Goal: Communication & Community: Answer question/provide support

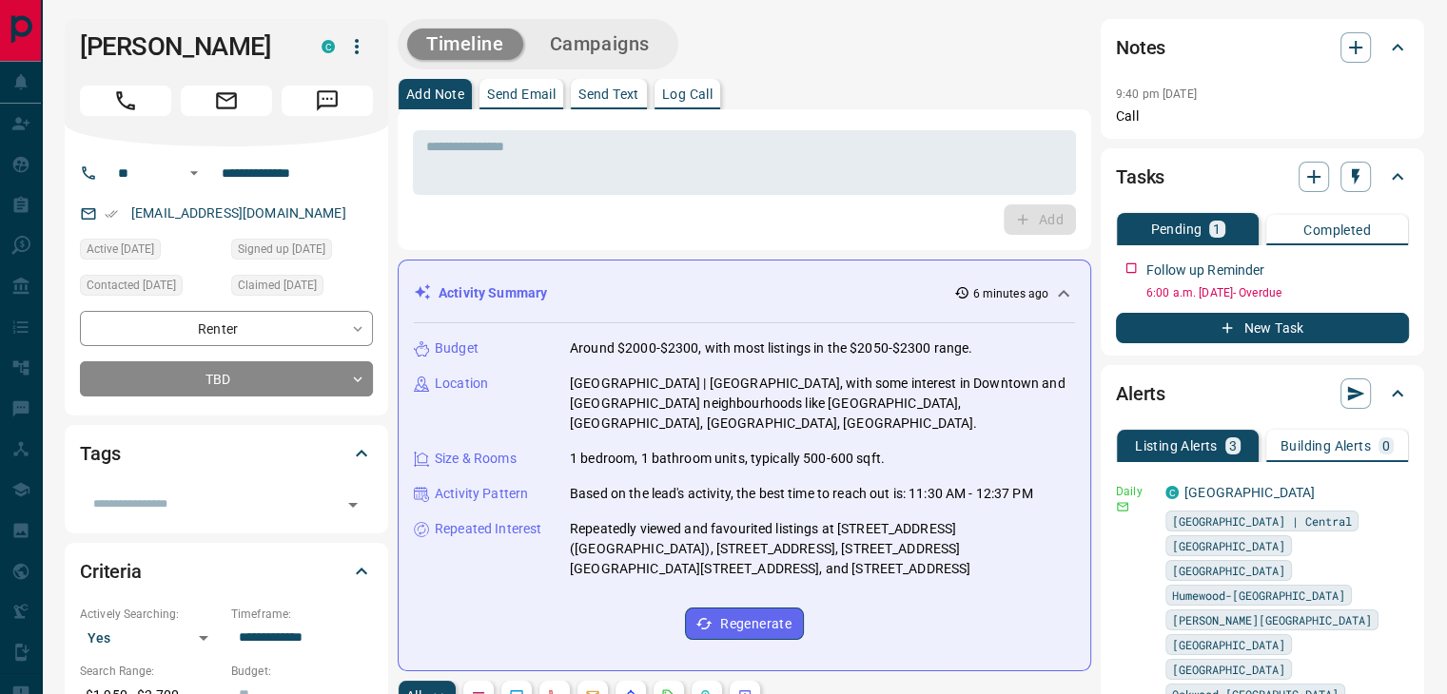
click at [725, 289] on div "Activity Summary 6 minutes ago" at bounding box center [733, 293] width 638 height 20
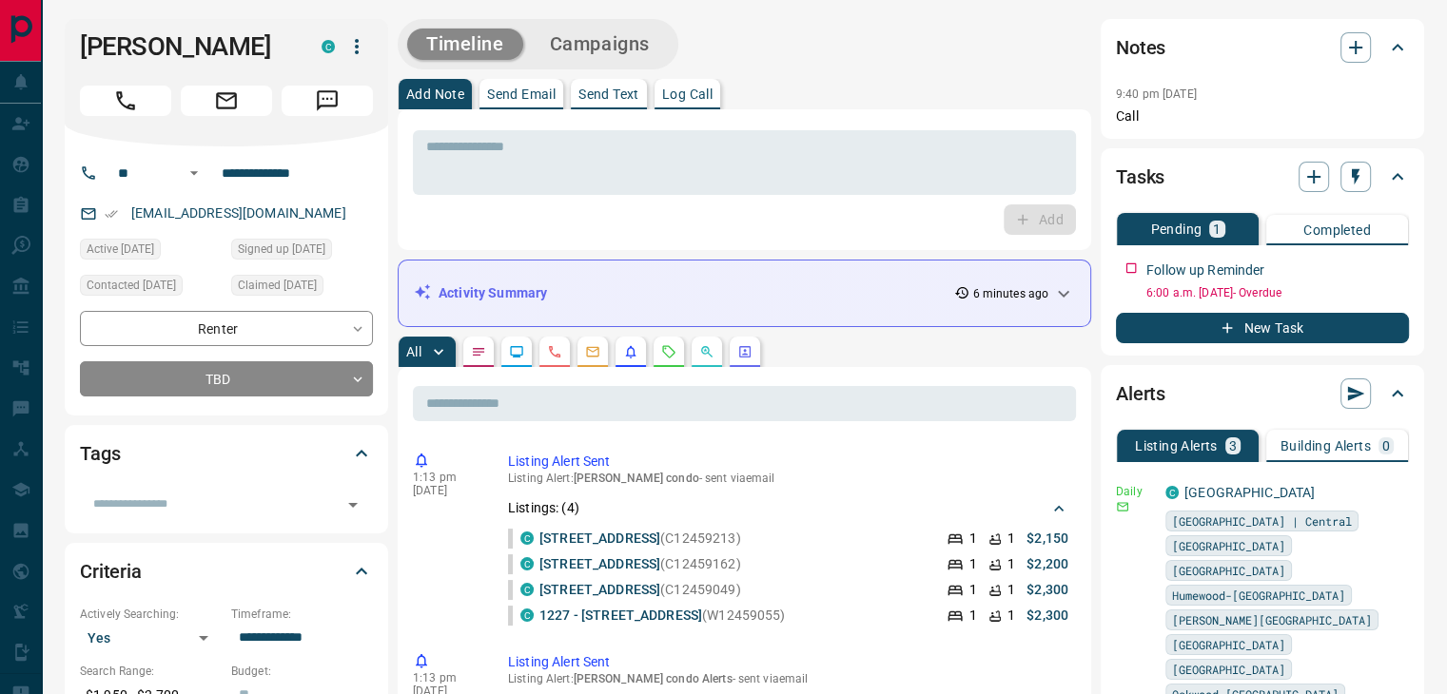
click at [595, 354] on icon "Emails" at bounding box center [592, 351] width 15 height 15
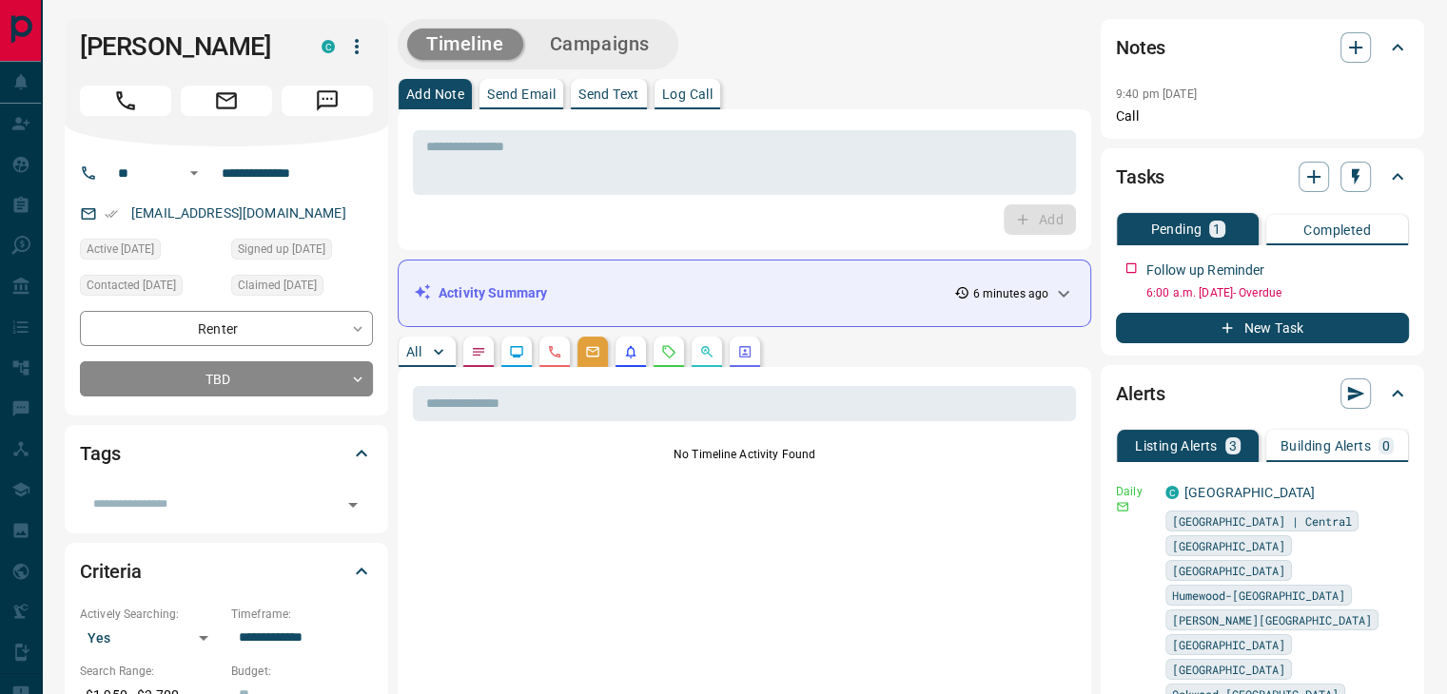
click at [523, 88] on p "Send Email" at bounding box center [521, 94] width 68 height 13
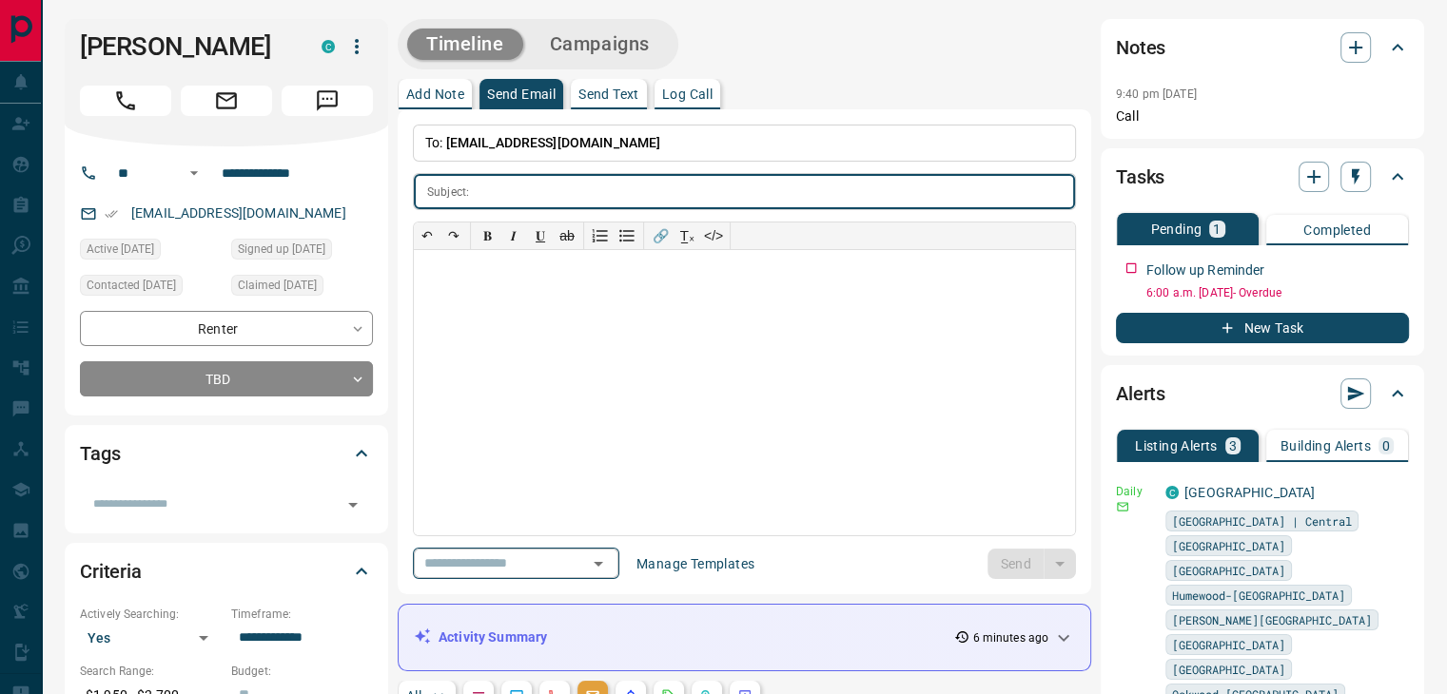
drag, startPoint x: 548, startPoint y: 570, endPoint x: 540, endPoint y: 546, distance: 25.0
click at [548, 568] on input "text" at bounding box center [489, 564] width 145 height 24
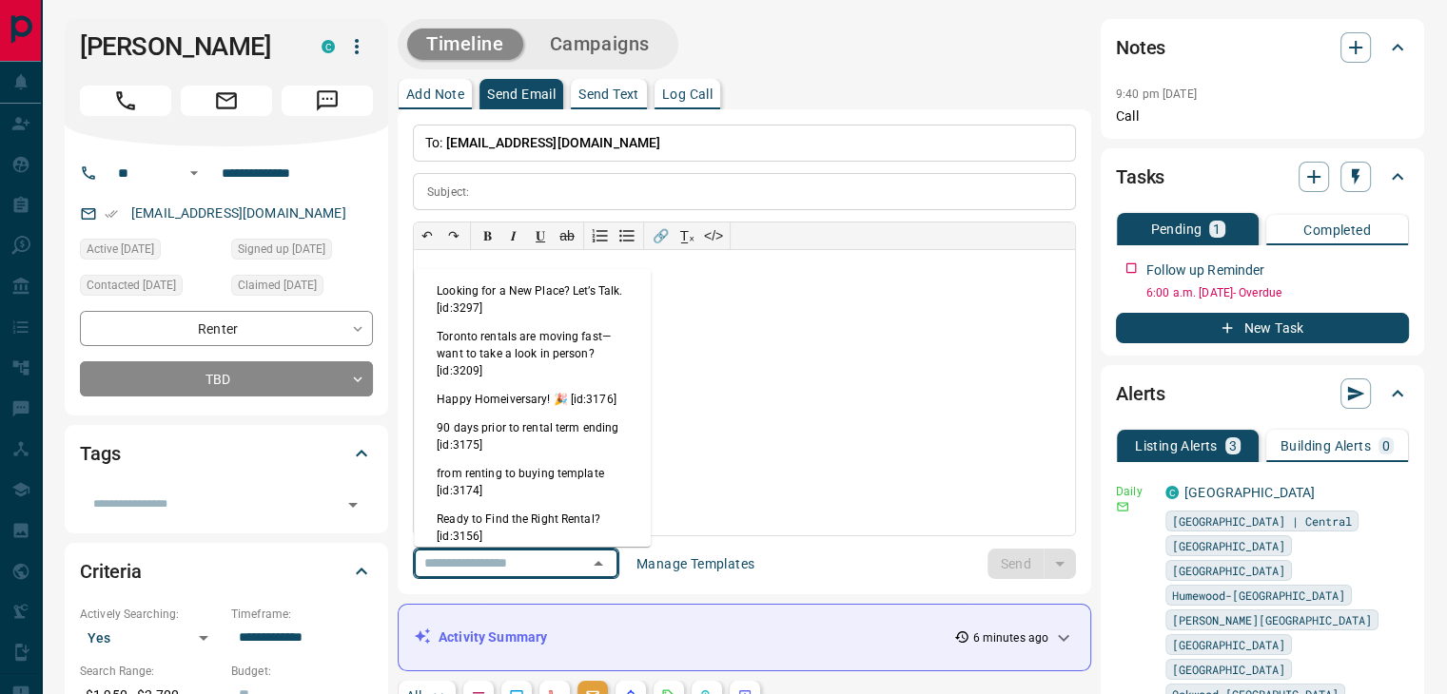
click at [507, 305] on li "Looking for a New Place? Let’s Talk. [id:3297]" at bounding box center [532, 300] width 237 height 46
type input "**********"
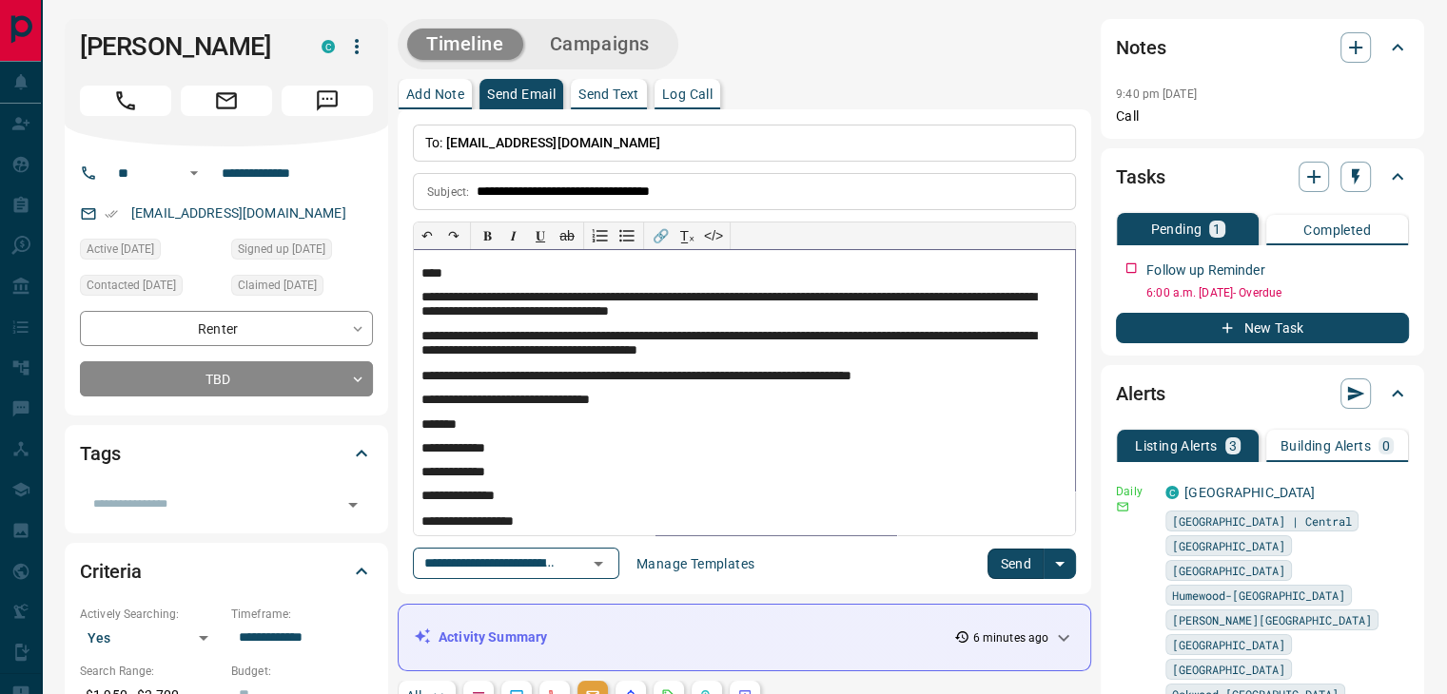
drag, startPoint x: 439, startPoint y: 269, endPoint x: 454, endPoint y: 269, distance: 14.3
click at [441, 270] on p "****" at bounding box center [737, 274] width 632 height 16
click at [1015, 558] on button "Send" at bounding box center [1015, 564] width 56 height 30
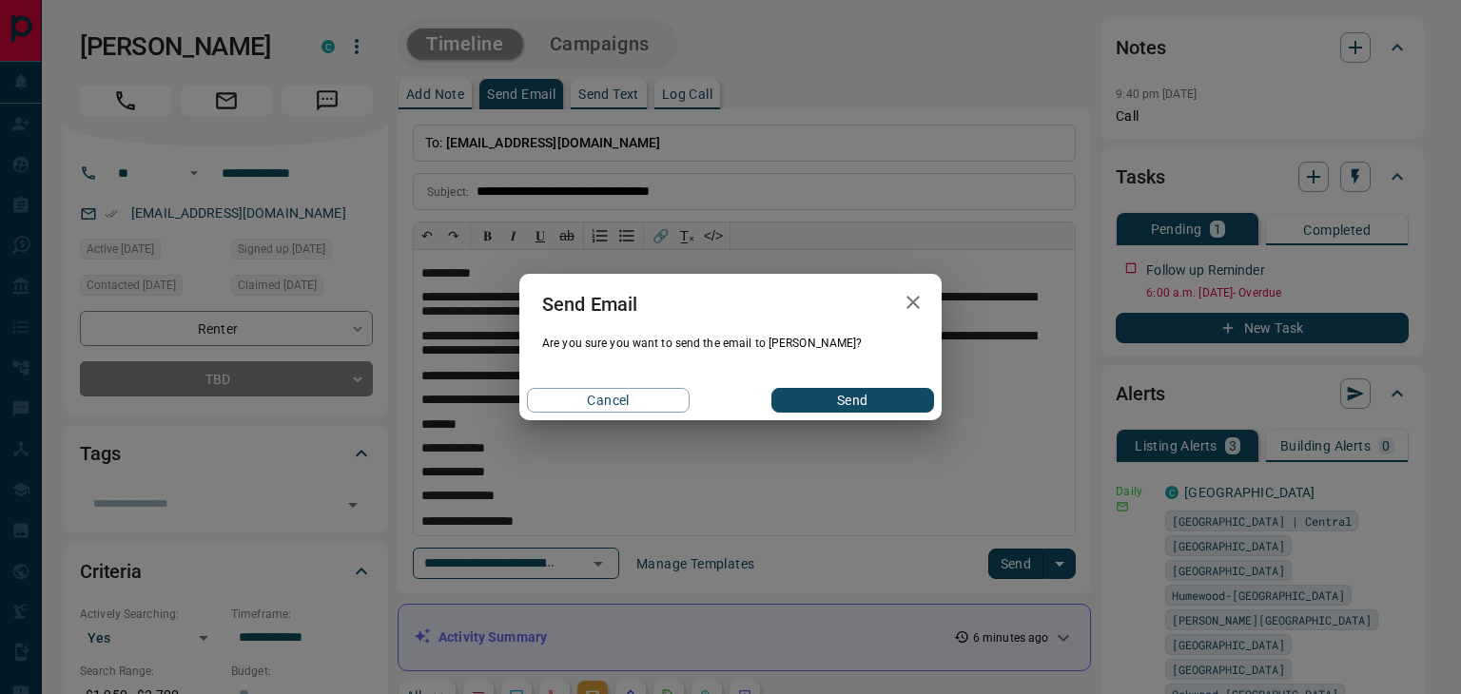
click at [838, 399] on button "Send" at bounding box center [852, 400] width 163 height 25
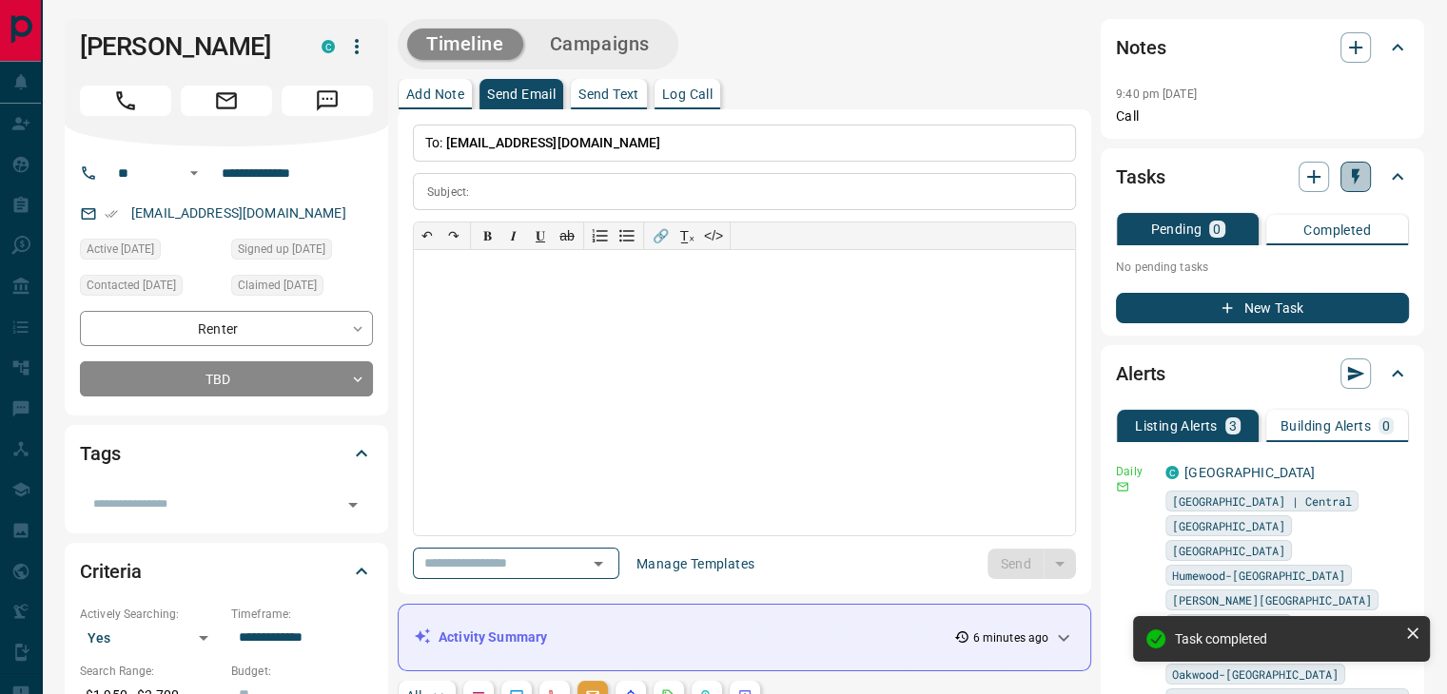
click at [1361, 169] on icon "button" at bounding box center [1355, 176] width 19 height 19
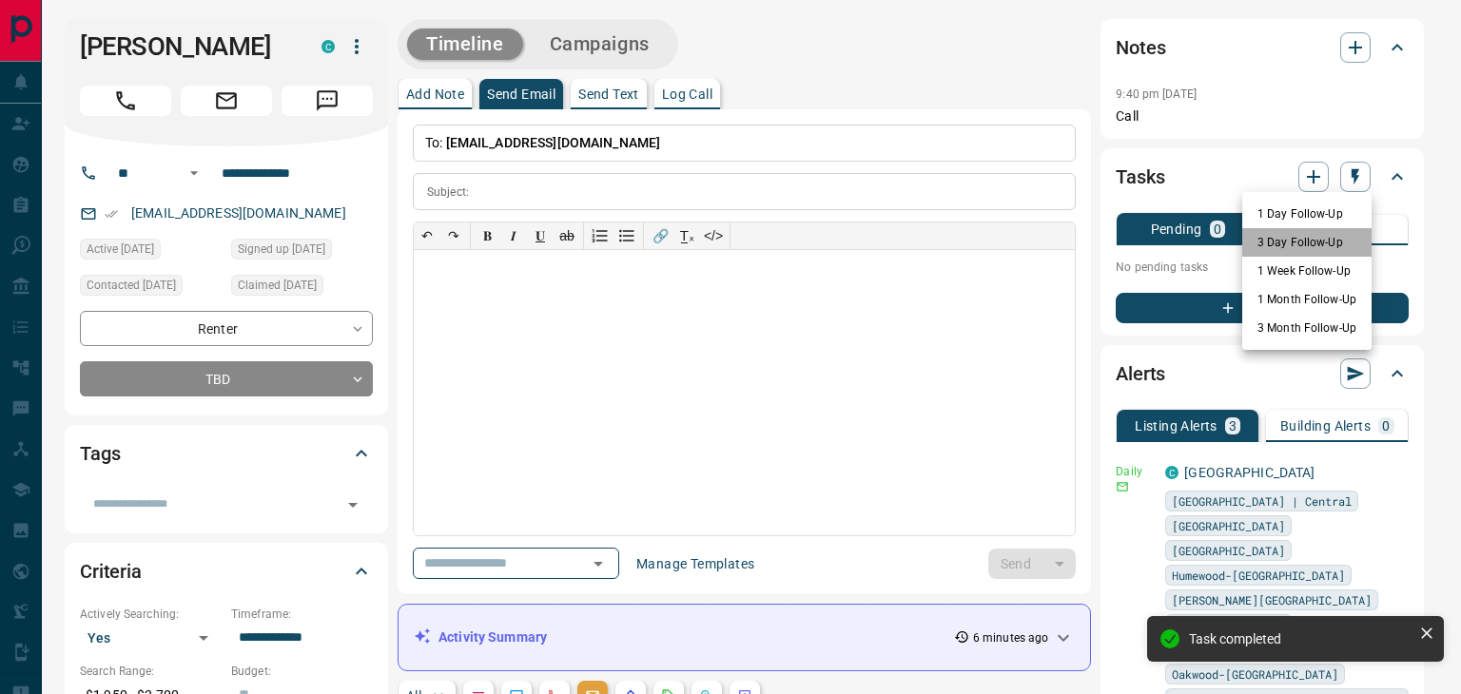
click at [1305, 243] on li "3 Day Follow-Up" at bounding box center [1306, 242] width 129 height 29
